Goal: Browse casually

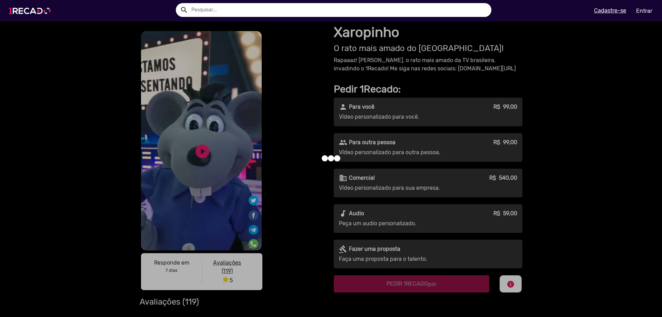
click at [25, 11] on img at bounding box center [31, 10] width 52 height 29
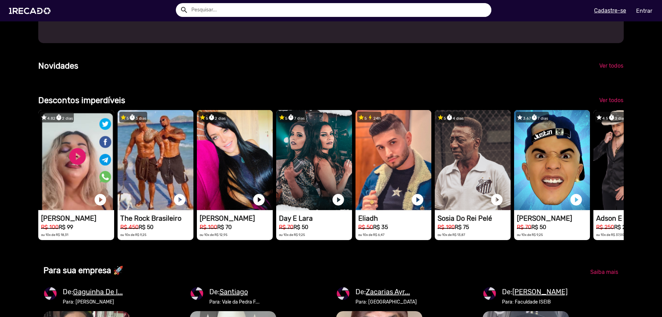
scroll to position [0, 1314]
click at [614, 103] on span "Ver todos" at bounding box center [611, 100] width 24 height 7
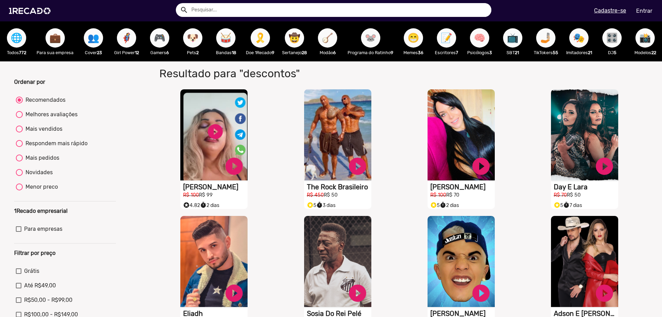
click at [121, 42] on span "🦸‍♀️" at bounding box center [127, 37] width 12 height 19
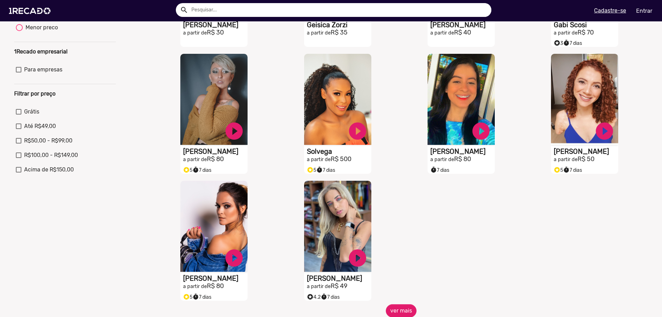
scroll to position [163, 0]
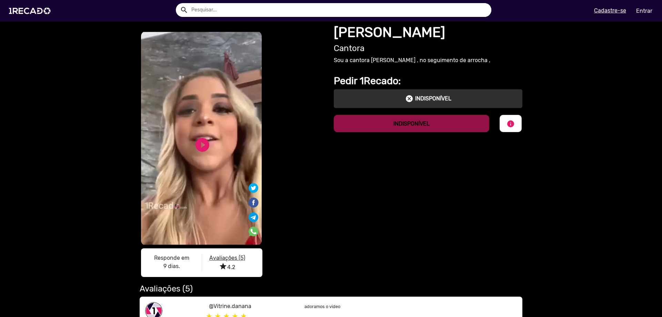
drag, startPoint x: 62, startPoint y: 51, endPoint x: 129, endPoint y: 96, distance: 81.2
click at [62, 51] on div "S1RECADO vídeos dedicados para fãs e empresas S1RECADO vídeos dedicados para fã…" at bounding box center [331, 214] width 662 height 387
click at [196, 147] on link "play_circle_filled" at bounding box center [202, 145] width 17 height 17
click at [199, 144] on link "pause_circle" at bounding box center [202, 145] width 17 height 17
click at [31, 14] on img at bounding box center [31, 10] width 52 height 29
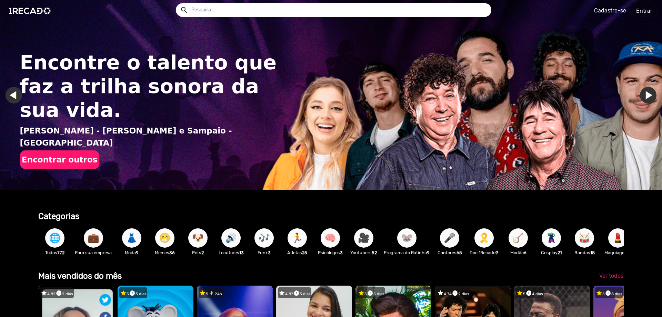
click at [161, 232] on span "😁" at bounding box center [165, 237] width 12 height 19
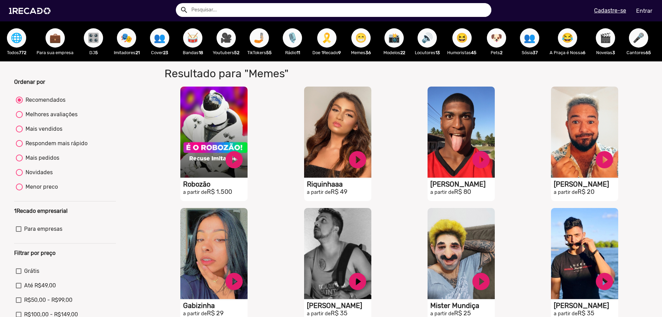
click at [367, 32] on span "😁" at bounding box center [361, 37] width 12 height 19
click at [367, 35] on span "😁" at bounding box center [361, 37] width 12 height 19
click at [367, 41] on span "😁" at bounding box center [361, 37] width 12 height 19
click at [37, 7] on img at bounding box center [31, 10] width 52 height 29
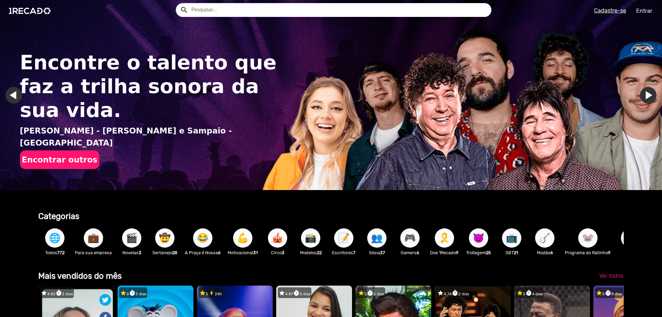
click at [205, 238] on span "😂" at bounding box center [203, 237] width 12 height 19
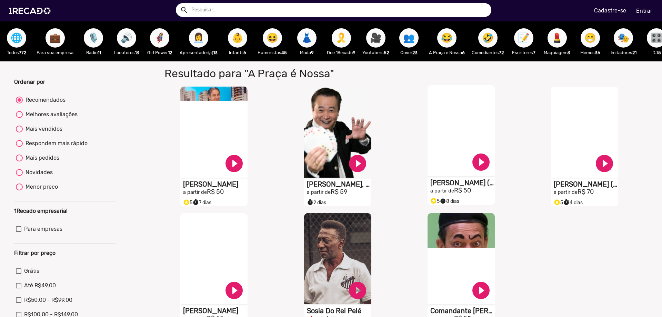
scroll to position [69, 0]
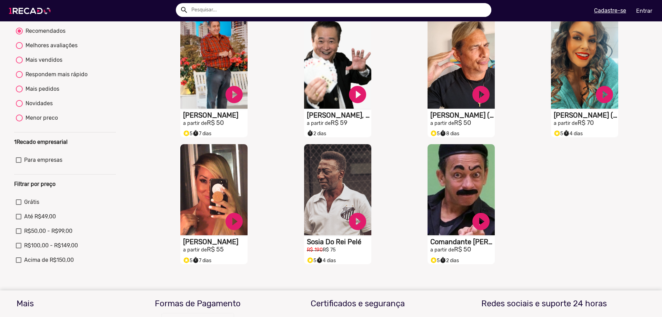
click at [22, 9] on img at bounding box center [31, 10] width 52 height 29
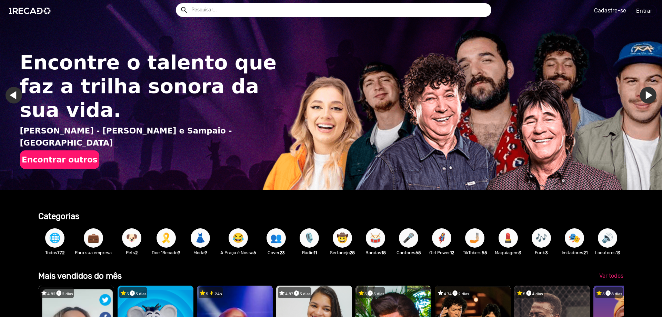
click at [512, 236] on span "💄" at bounding box center [508, 237] width 12 height 19
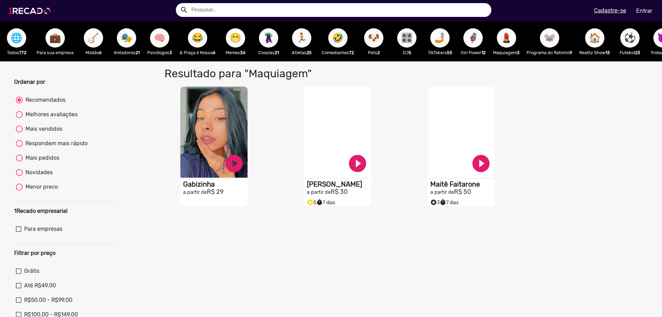
click at [41, 12] on img at bounding box center [31, 10] width 52 height 29
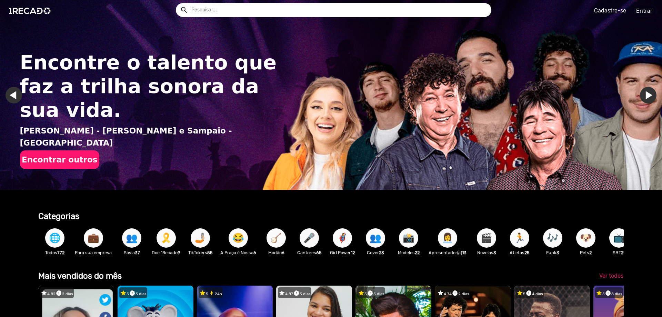
scroll to position [0, 657]
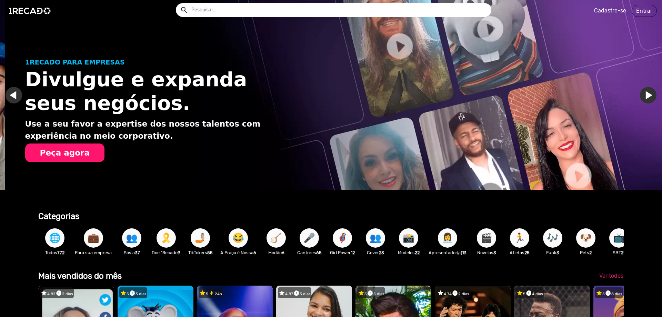
click at [403, 238] on span "📸" at bounding box center [409, 237] width 12 height 19
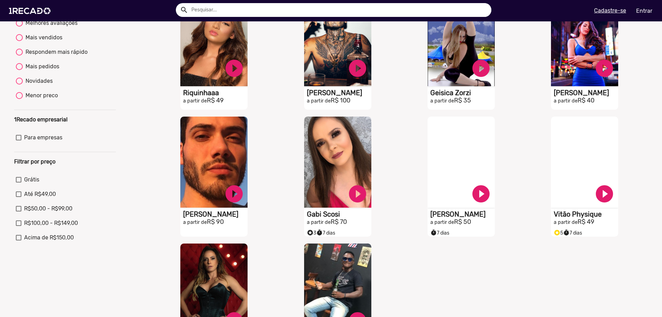
scroll to position [98, 0]
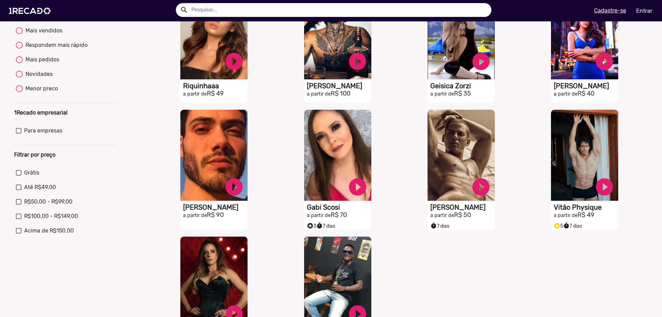
click at [113, 303] on div "Ordenar por Recomendados Melhores avaliações Mais vendidos Respondem mais rápid…" at bounding box center [65, 176] width 112 height 393
click at [119, 297] on div "Ordenar por Recomendados Melhores avaliações Mais vendidos Respondem mais rápid…" at bounding box center [65, 176] width 112 height 393
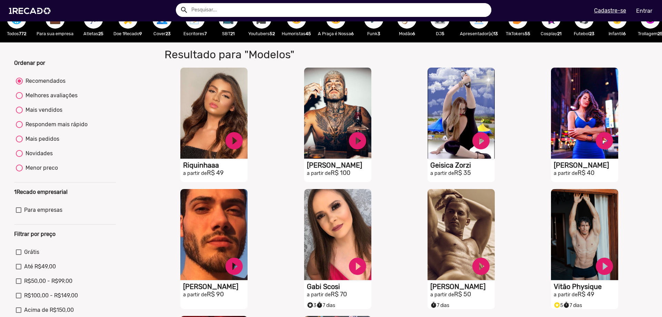
scroll to position [0, 0]
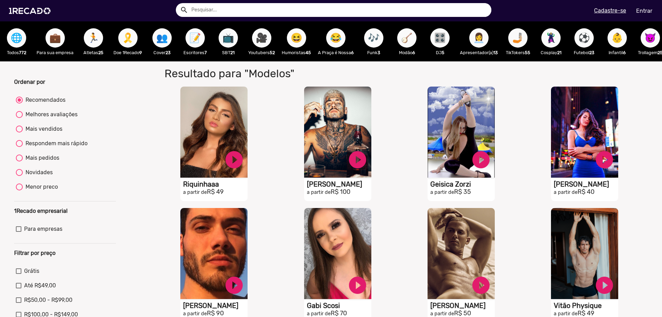
click at [377, 38] on span "🎶" at bounding box center [374, 37] width 12 height 19
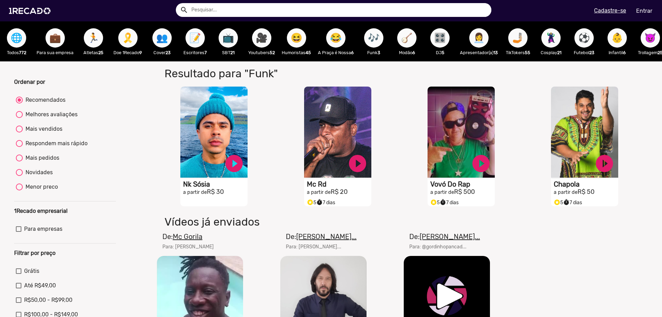
click at [652, 38] on span "😈" at bounding box center [651, 37] width 12 height 19
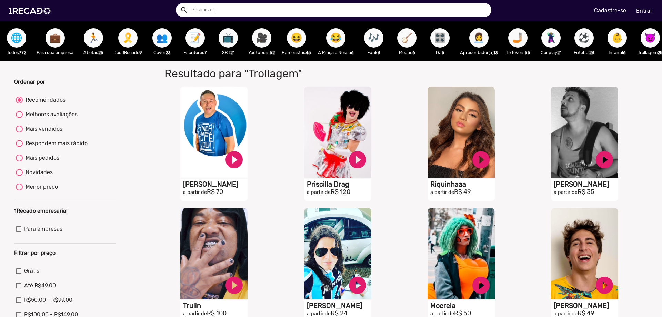
click at [93, 36] on span "🏃" at bounding box center [94, 37] width 12 height 19
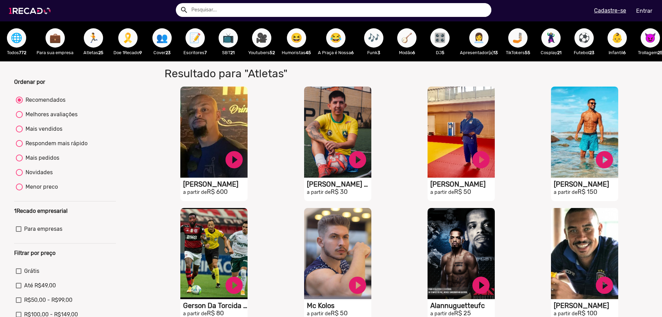
click at [24, 8] on img at bounding box center [31, 10] width 52 height 29
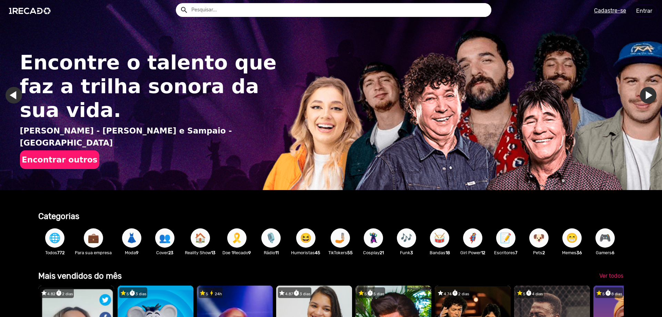
scroll to position [0, 657]
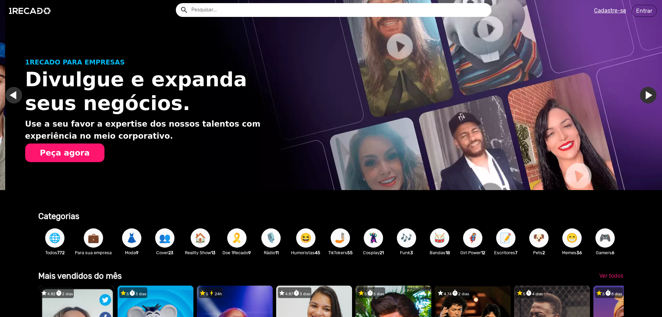
click at [277, 242] on span "🎙️" at bounding box center [271, 237] width 12 height 19
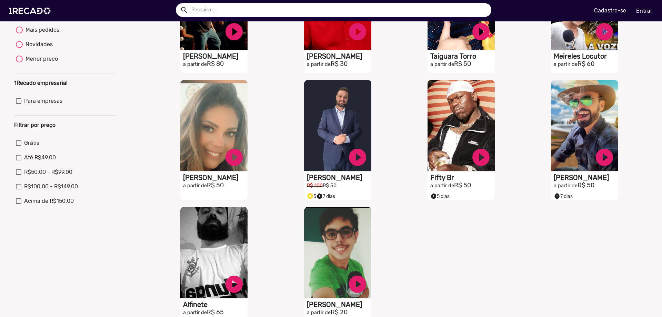
scroll to position [142, 0]
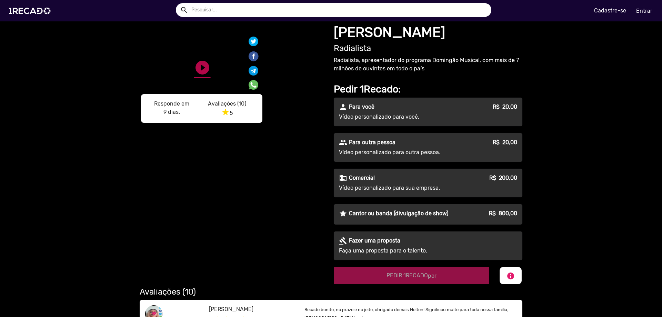
click at [201, 152] on link "play_circle_filled" at bounding box center [202, 145] width 17 height 17
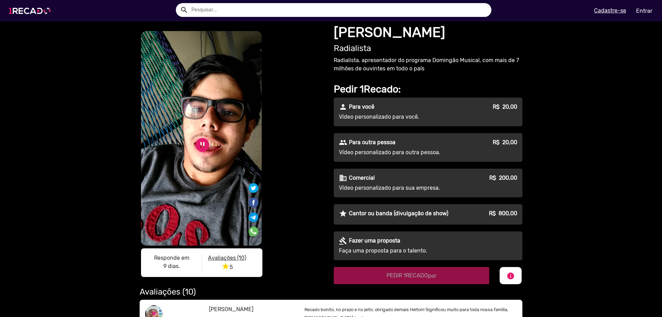
click at [43, 14] on img at bounding box center [31, 10] width 52 height 29
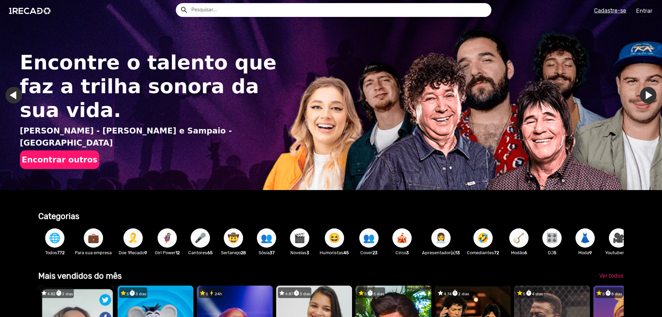
click at [558, 234] on span "🎛️" at bounding box center [552, 237] width 12 height 19
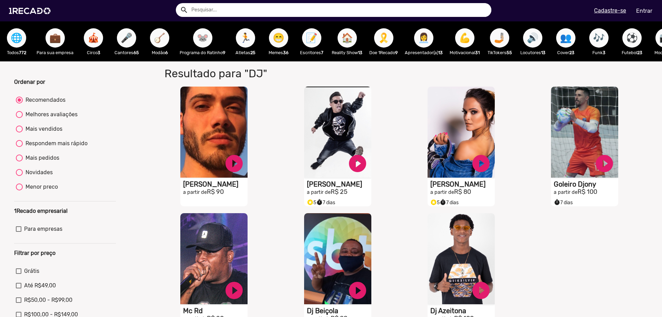
scroll to position [34, 0]
